Goal: Book appointment/travel/reservation

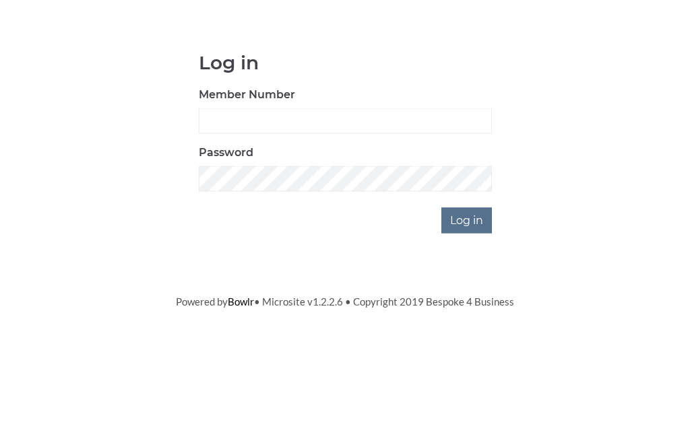
scroll to position [101, 0]
type input "0156"
click at [467, 308] on input "Log in" at bounding box center [466, 321] width 51 height 26
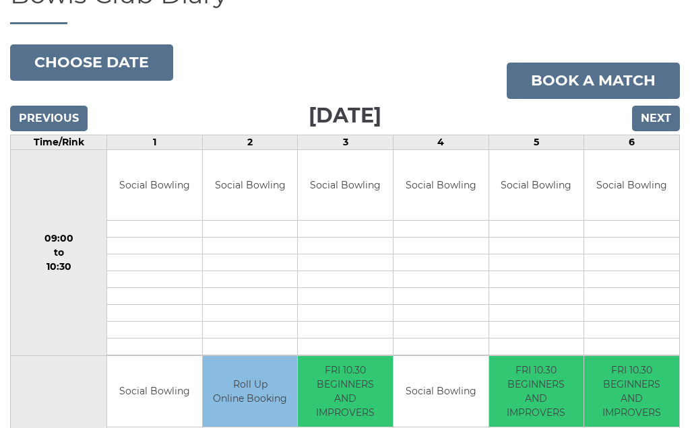
scroll to position [119, 0]
click at [661, 131] on input "Next" at bounding box center [656, 119] width 48 height 26
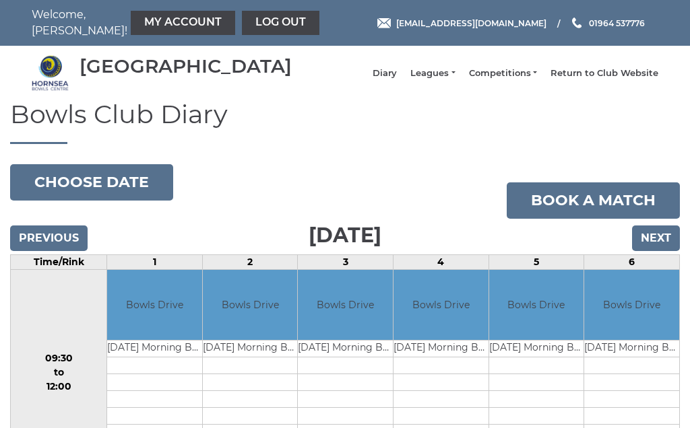
click at [661, 248] on input "Next" at bounding box center [656, 239] width 48 height 26
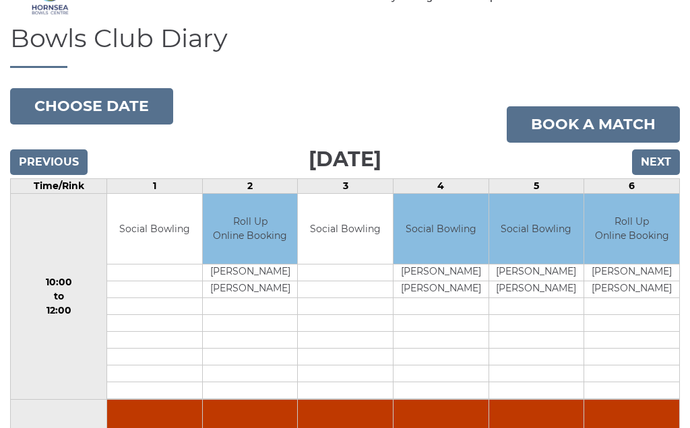
scroll to position [75, 0]
click at [660, 166] on input "Next" at bounding box center [656, 163] width 48 height 26
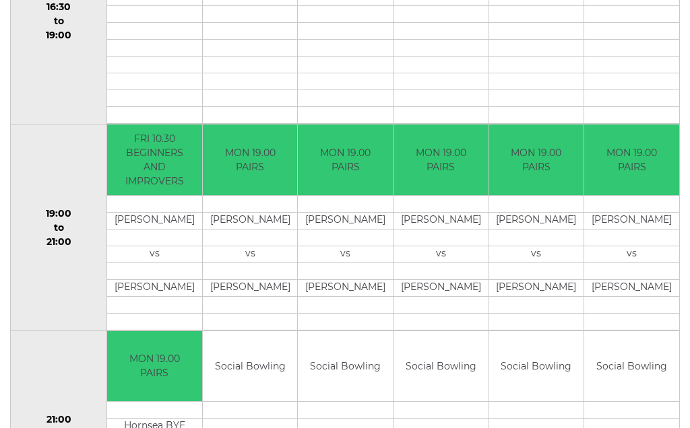
scroll to position [1174, 0]
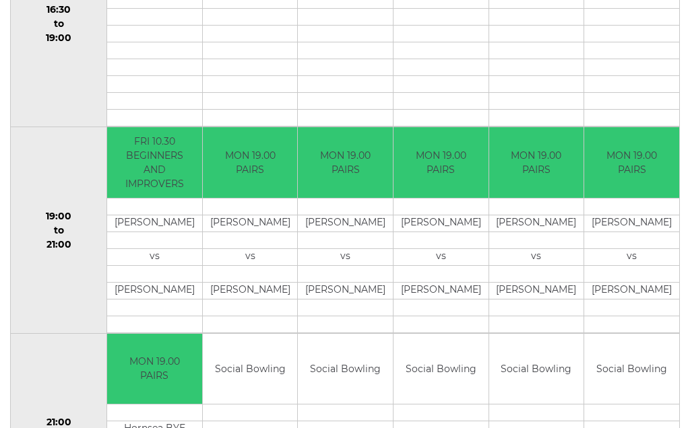
click at [677, 327] on td at bounding box center [631, 324] width 95 height 17
click at [640, 345] on td "Social Bowling" at bounding box center [631, 369] width 95 height 71
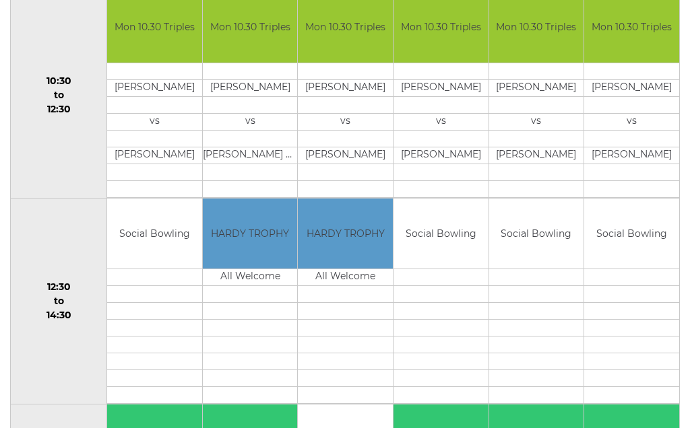
scroll to position [483, 0]
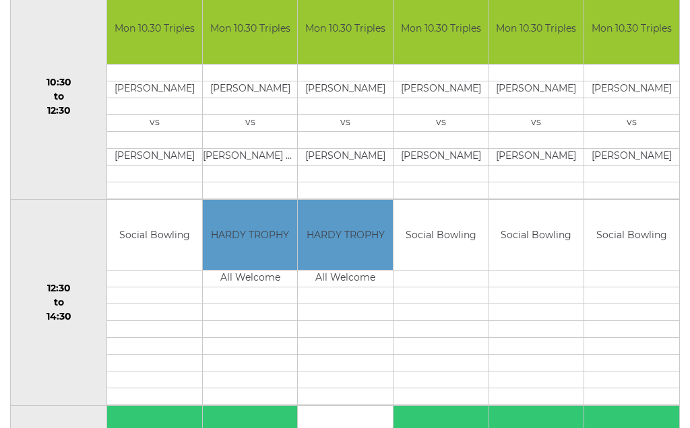
click at [200, 64] on td "Mon 10.30 Triples" at bounding box center [154, 28] width 95 height 71
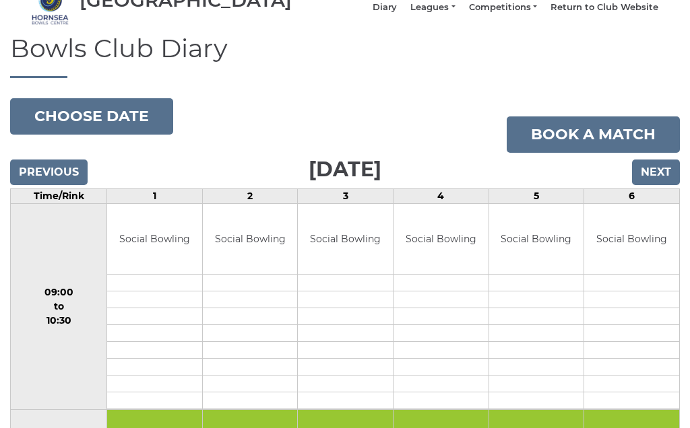
scroll to position [65, 0]
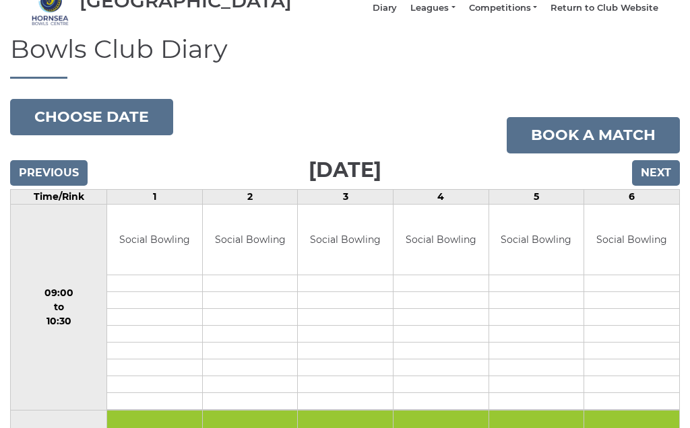
click at [661, 186] on input "Next" at bounding box center [656, 173] width 48 height 26
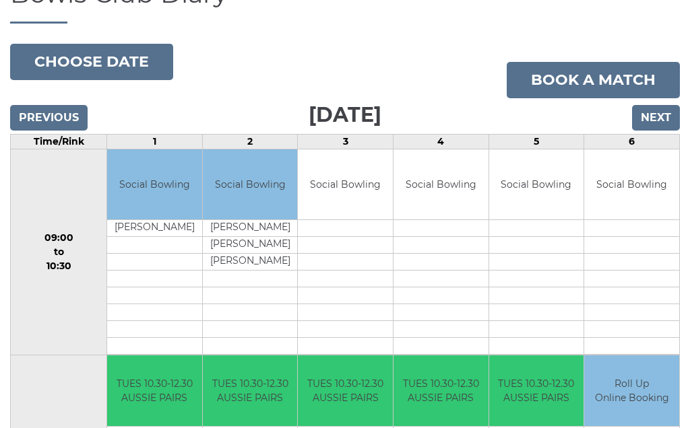
scroll to position [121, 0]
click at [659, 127] on input "Next" at bounding box center [656, 118] width 48 height 26
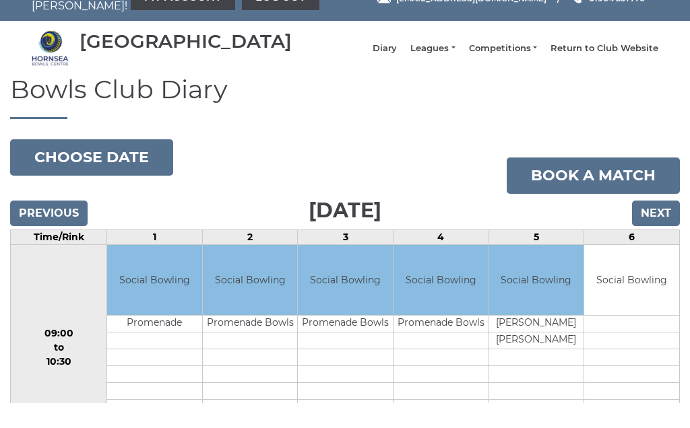
scroll to position [25, 0]
click at [663, 226] on input "Next" at bounding box center [656, 214] width 48 height 26
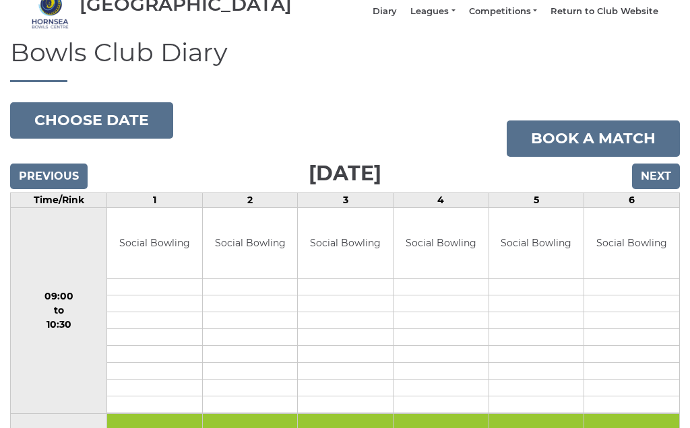
scroll to position [61, 0]
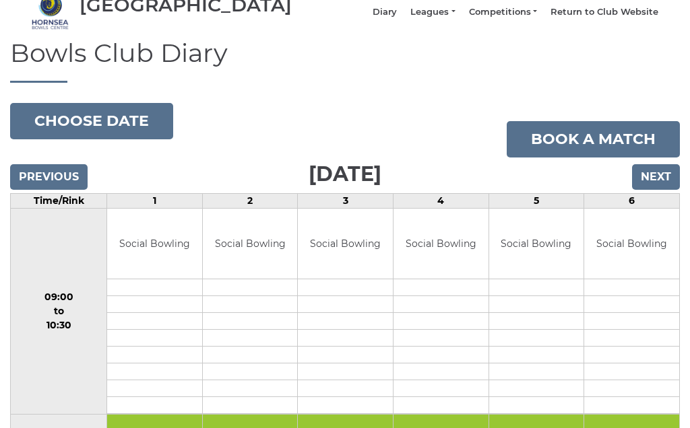
click at [659, 187] on input "Next" at bounding box center [656, 178] width 48 height 26
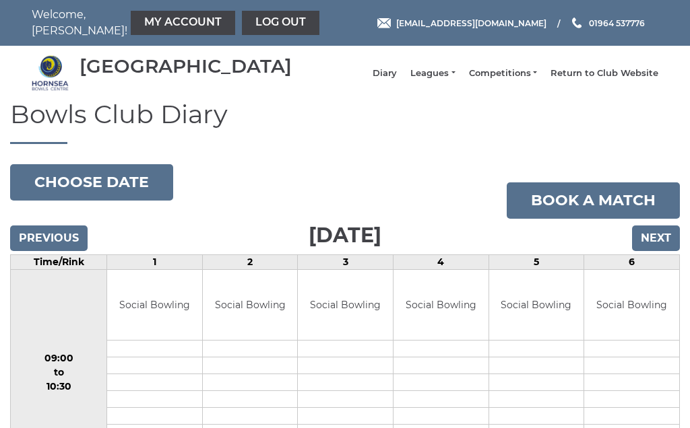
click at [663, 244] on input "Next" at bounding box center [656, 239] width 48 height 26
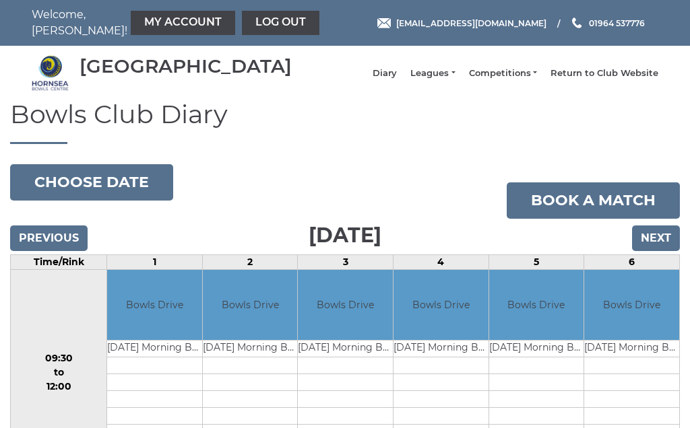
click at [397, 75] on link "Diary" at bounding box center [384, 73] width 24 height 12
